Goal: Transaction & Acquisition: Purchase product/service

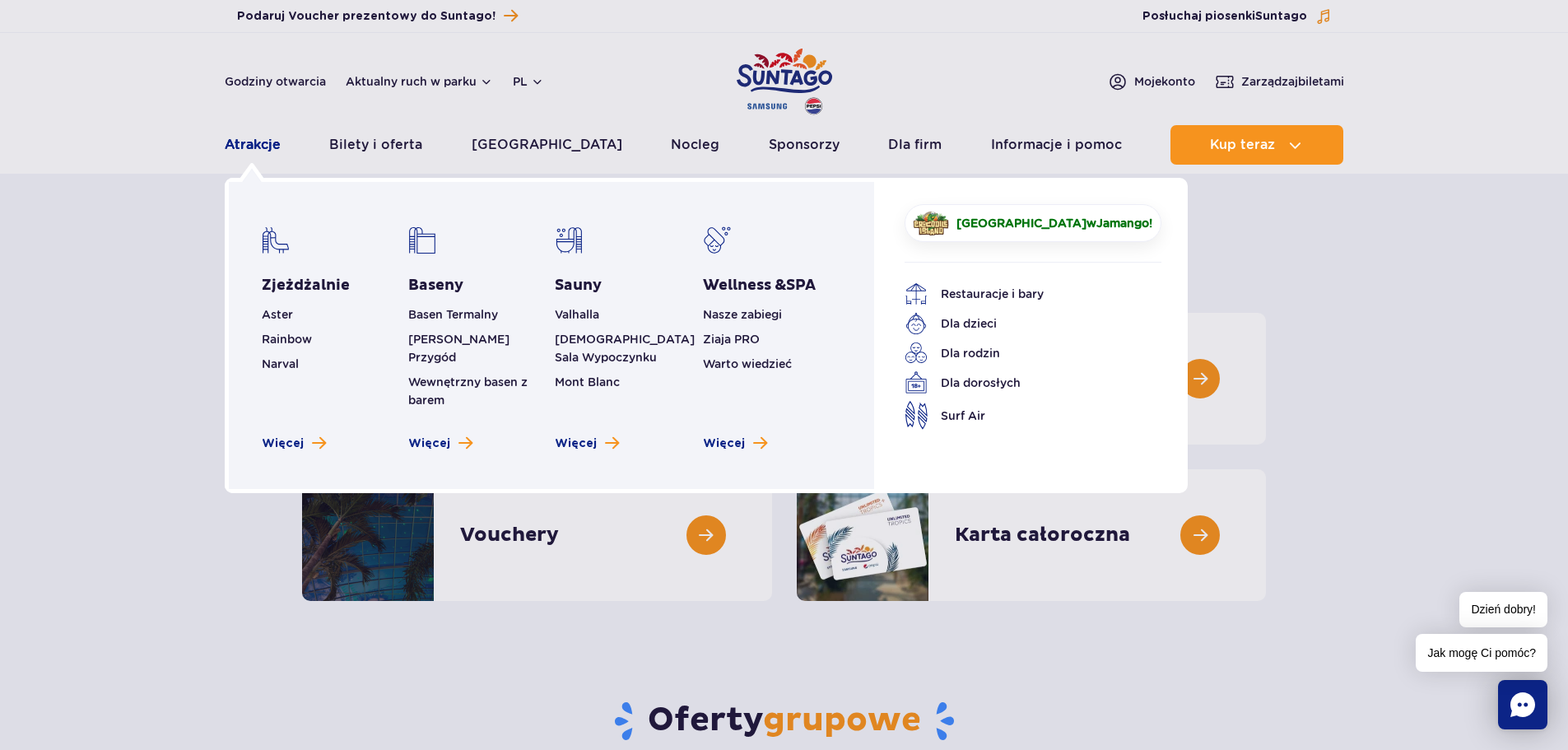
click at [271, 137] on link "Atrakcje" at bounding box center [252, 144] width 56 height 39
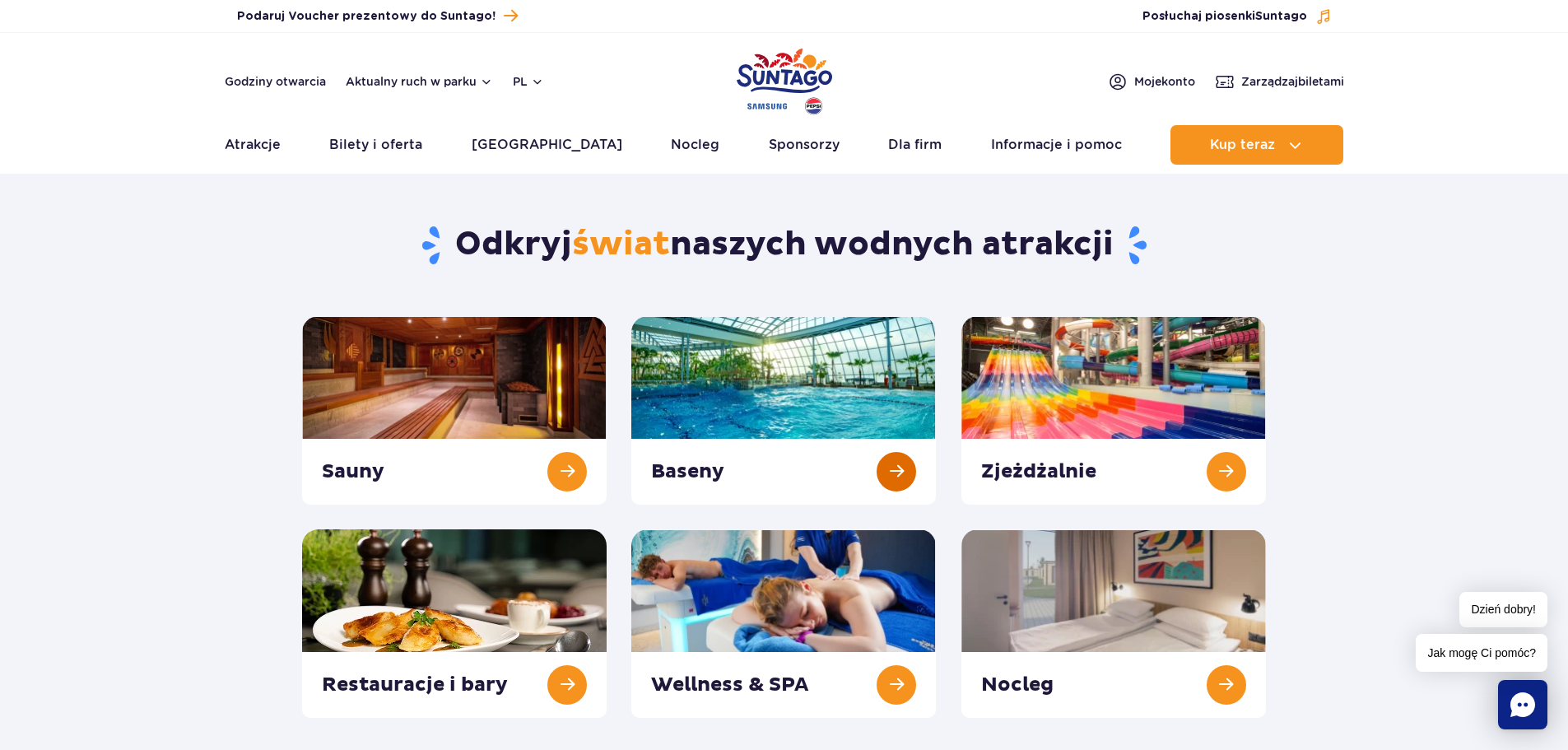
click at [835, 407] on link at bounding box center [784, 410] width 304 height 188
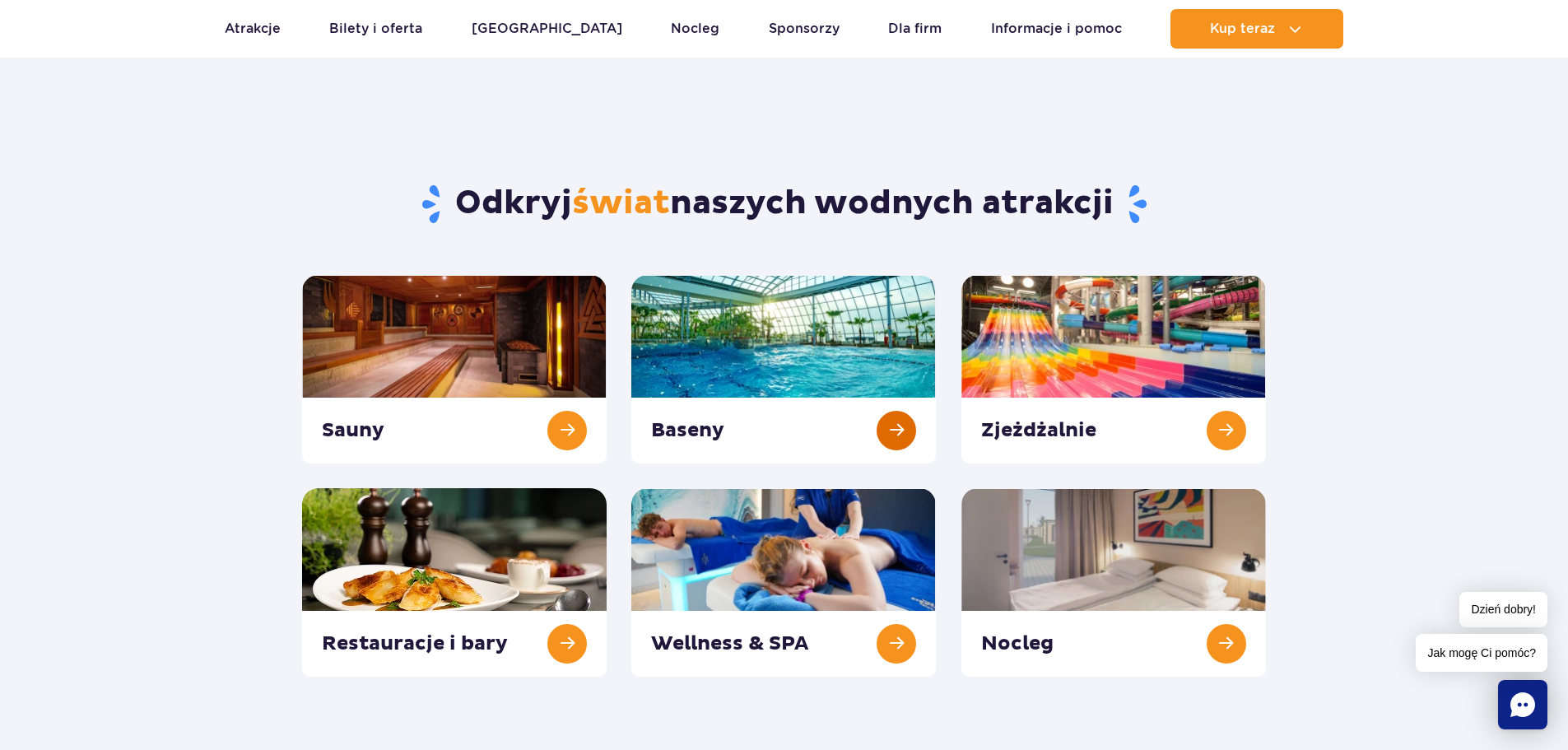
scroll to position [82, 0]
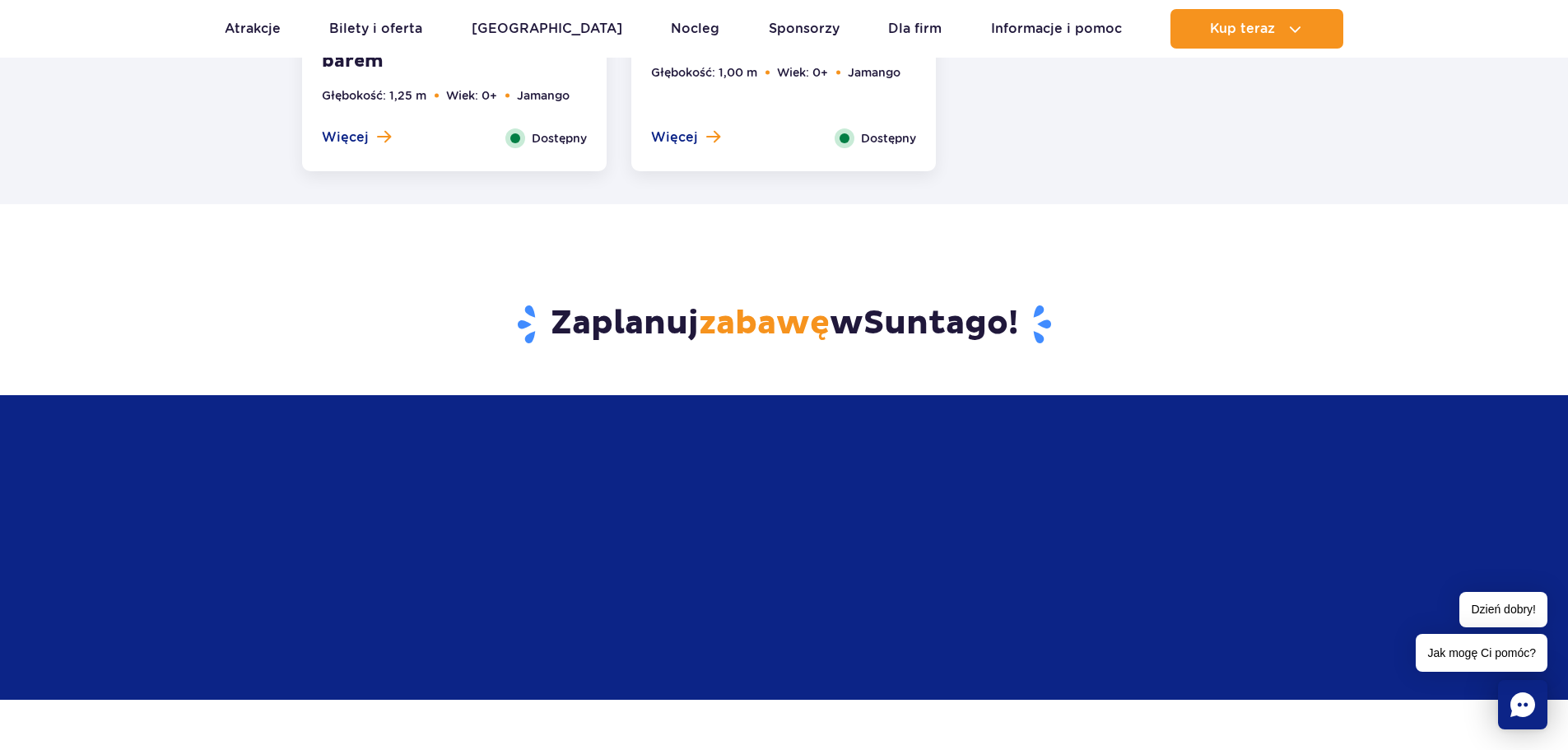
scroll to position [3227, 0]
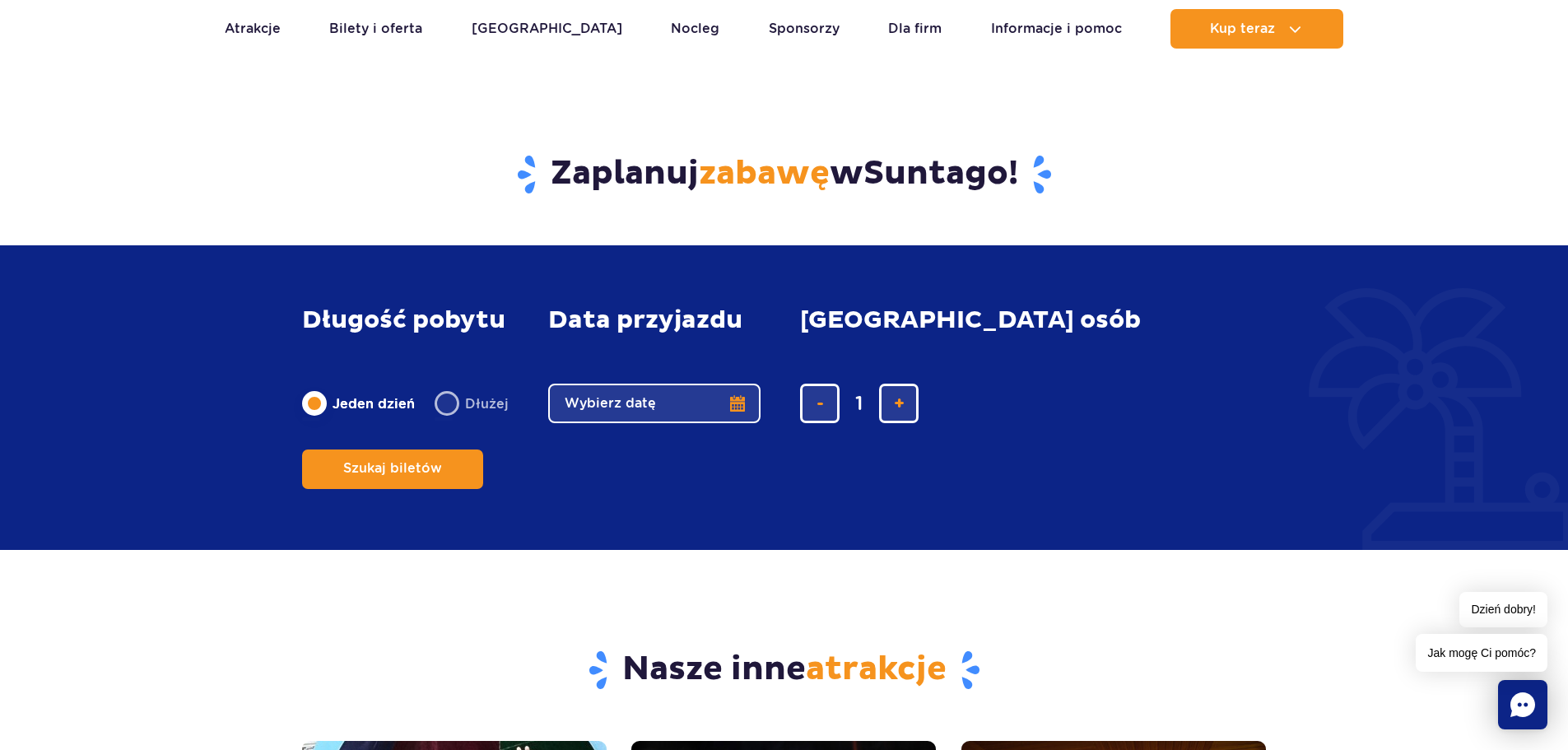
click at [451, 420] on label "Dłużej" at bounding box center [471, 402] width 74 height 34
click at [451, 420] on input "Dłużej" at bounding box center [444, 418] width 18 height 3
radio input "false"
radio input "true"
click at [737, 423] on button "Wybierz datę" at bounding box center [654, 403] width 212 height 39
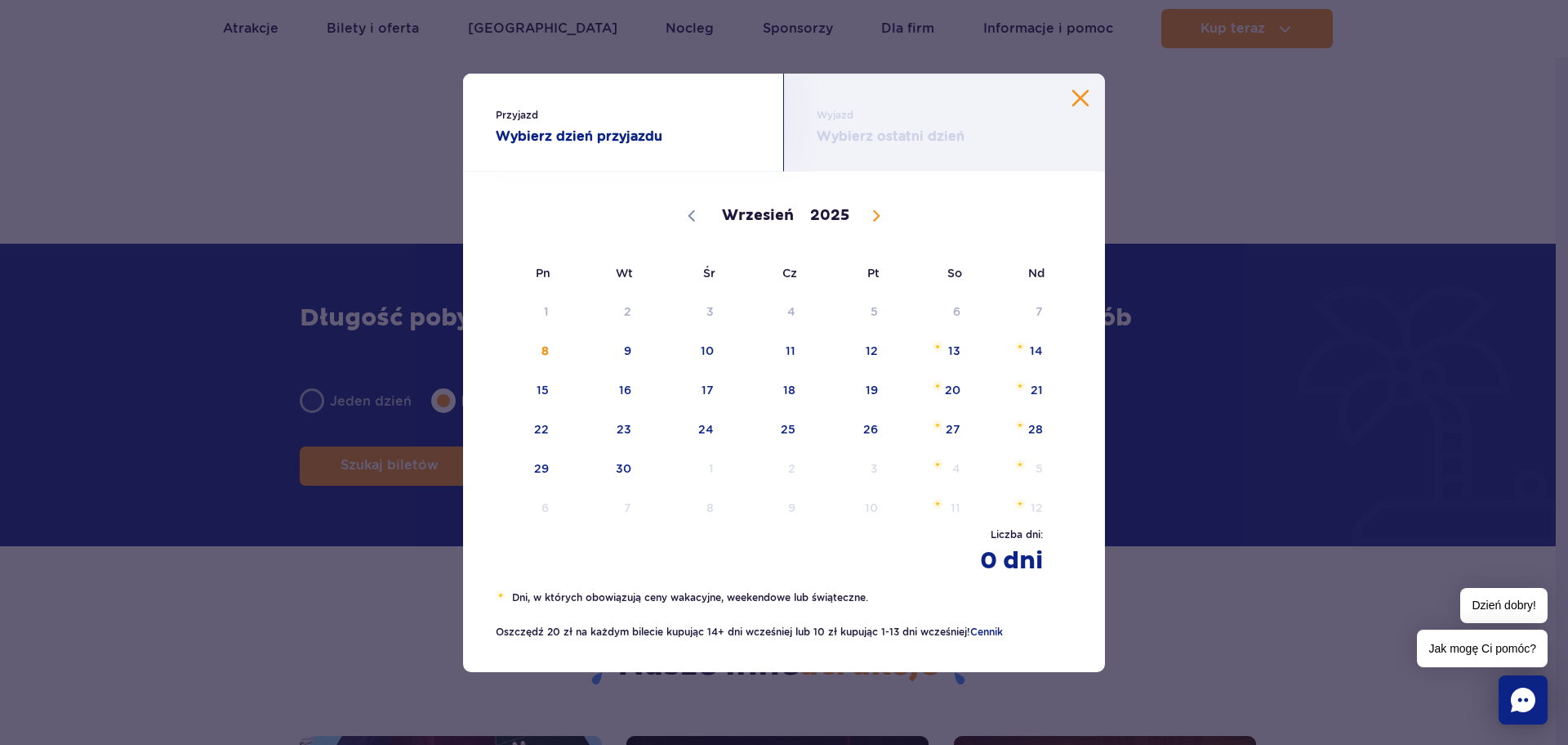
click at [875, 216] on icon at bounding box center [876, 216] width 12 height 12
select select "11"
click at [540, 431] on span "22" at bounding box center [520, 429] width 83 height 38
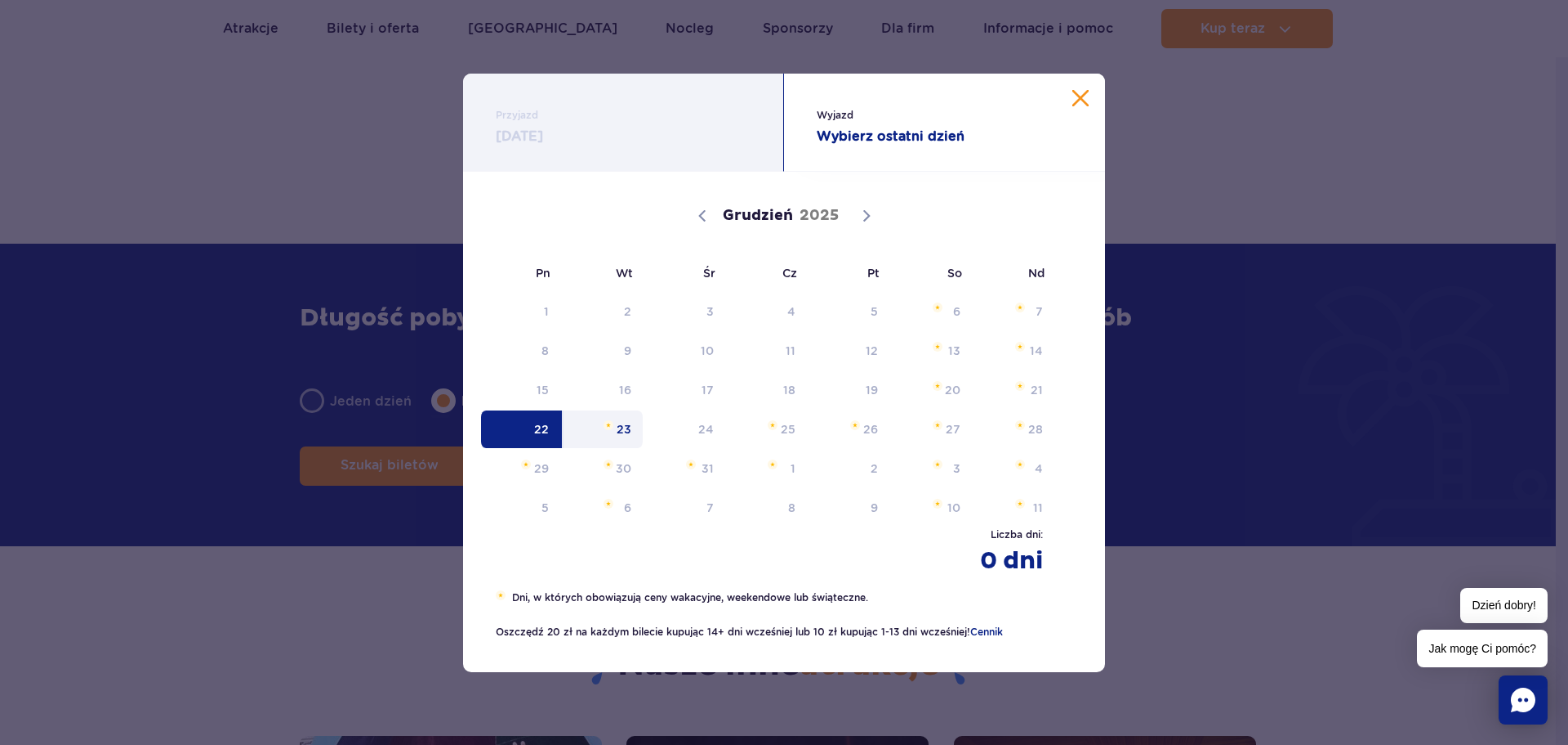
click at [625, 433] on span "23" at bounding box center [603, 429] width 83 height 38
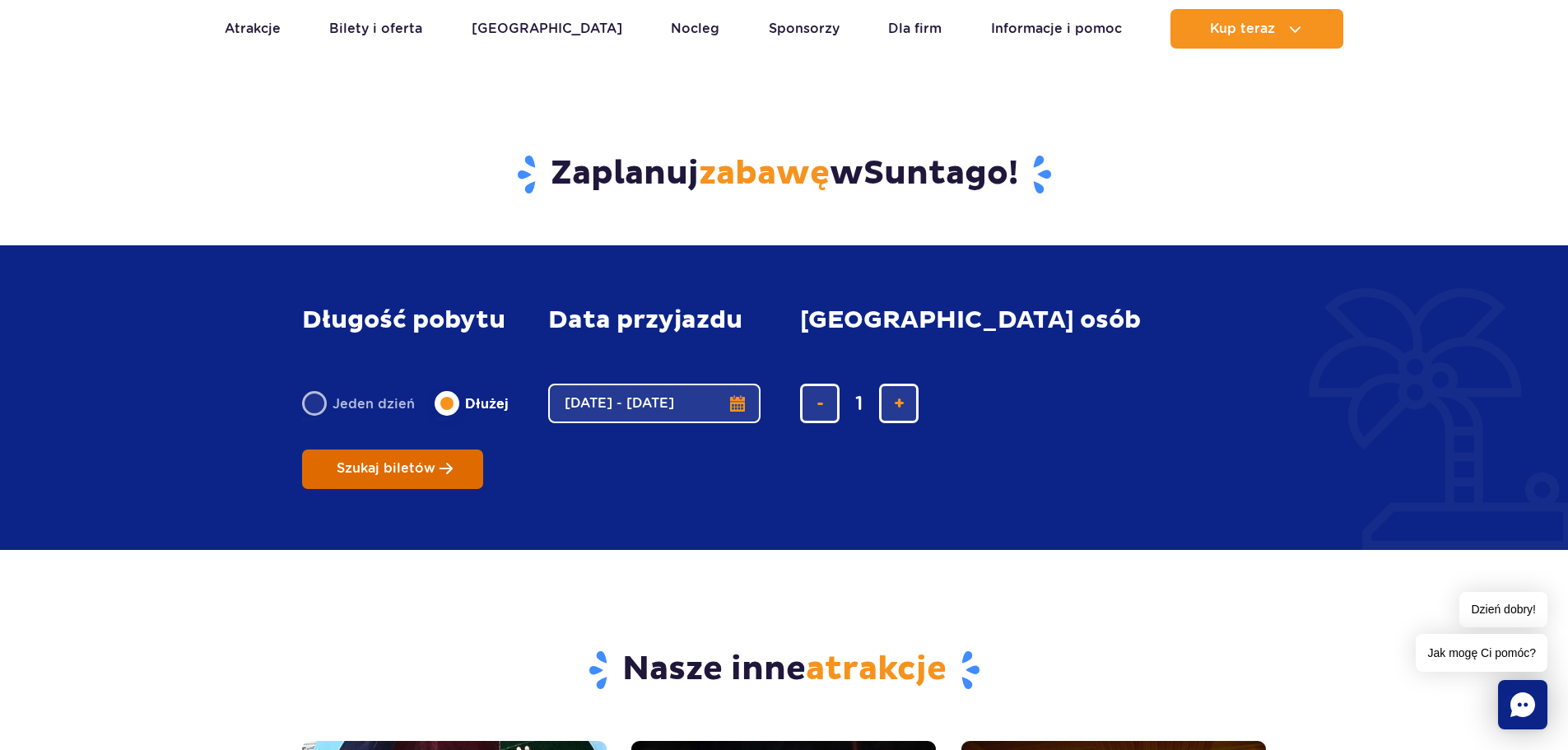
click at [435, 460] on span "Szukaj biletów" at bounding box center [386, 467] width 99 height 15
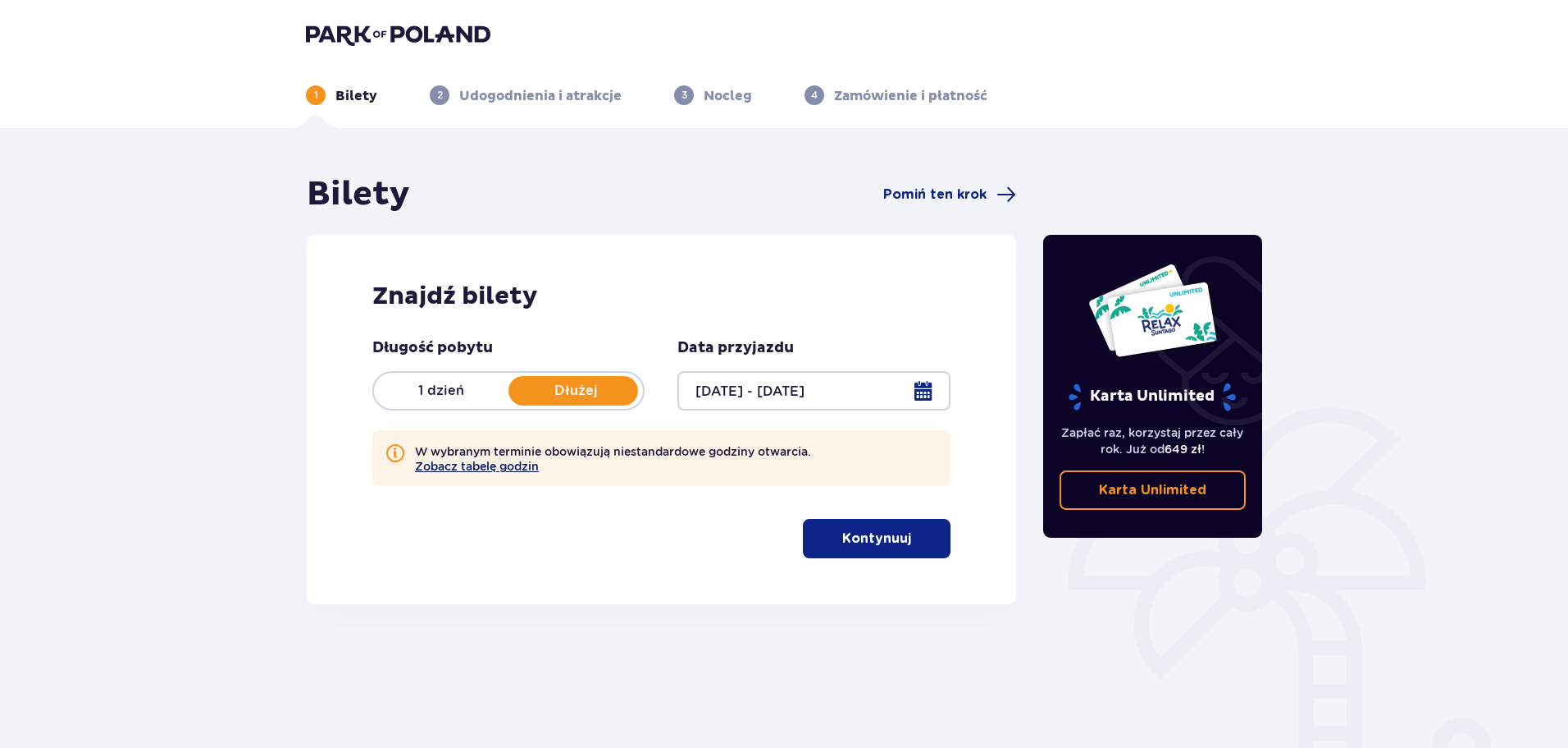
click at [506, 467] on button "Zobacz tabelę godzin" at bounding box center [477, 465] width 124 height 13
